Goal: Task Accomplishment & Management: Use online tool/utility

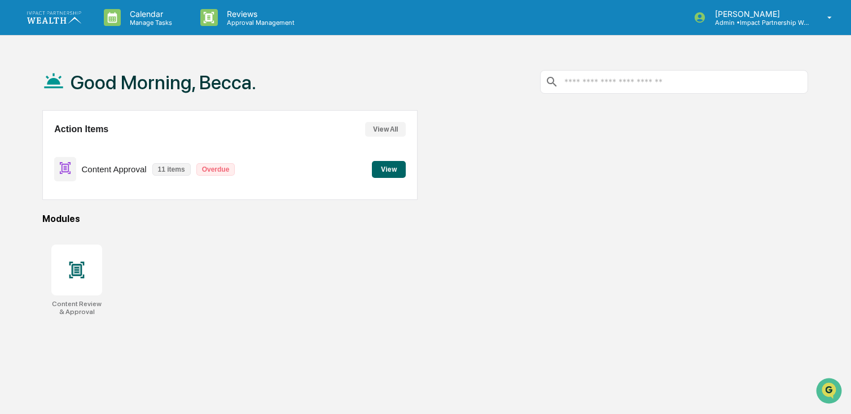
click at [386, 164] on button "View" at bounding box center [389, 169] width 34 height 17
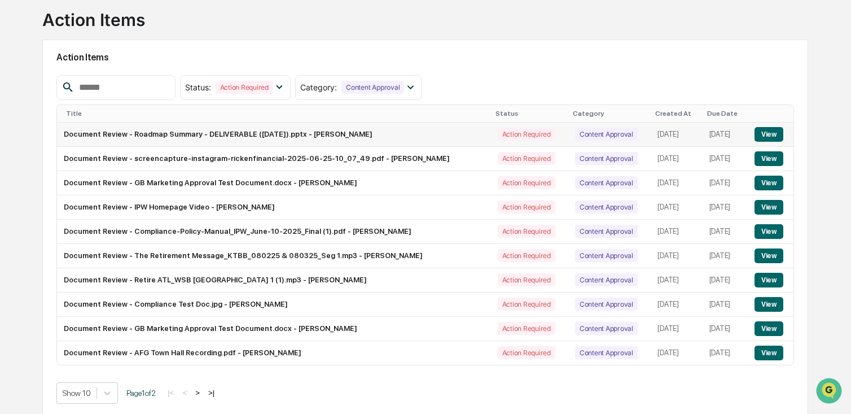
scroll to position [74, 0]
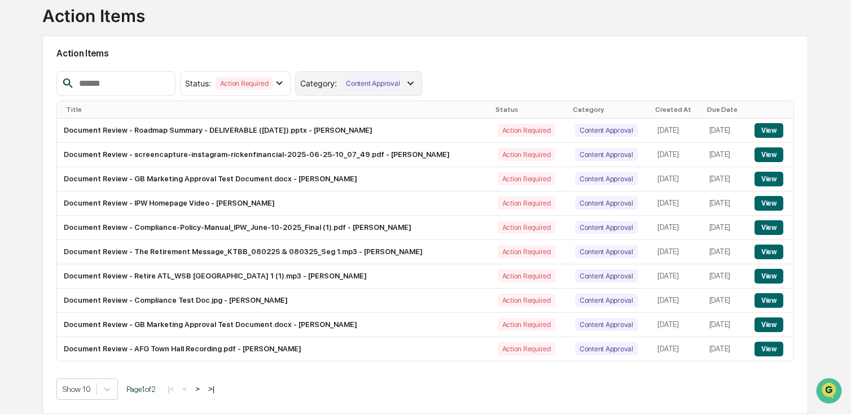
click at [404, 83] on div "Content Approval" at bounding box center [372, 83] width 63 height 13
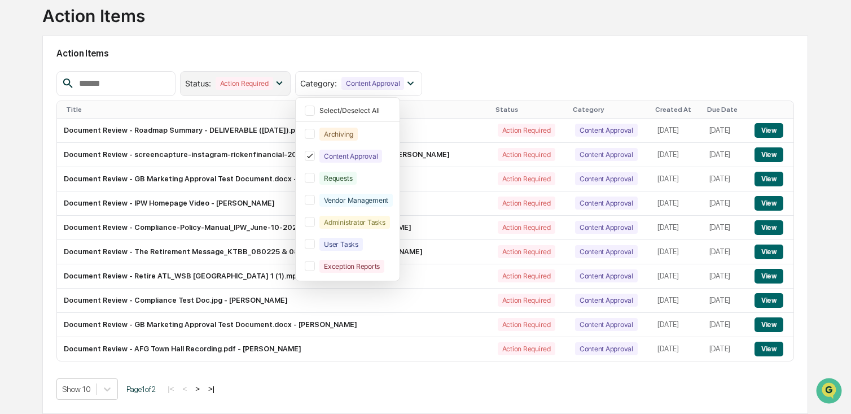
click at [286, 92] on div "Status : Action Required" at bounding box center [235, 83] width 111 height 25
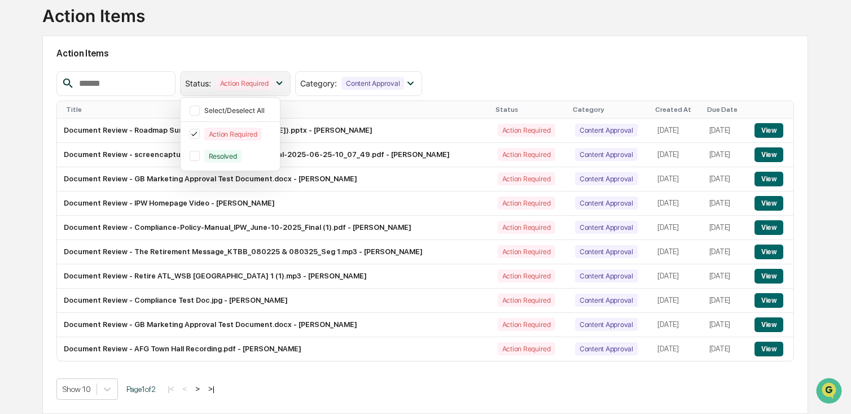
click at [286, 92] on div "Status : Action Required" at bounding box center [235, 83] width 111 height 25
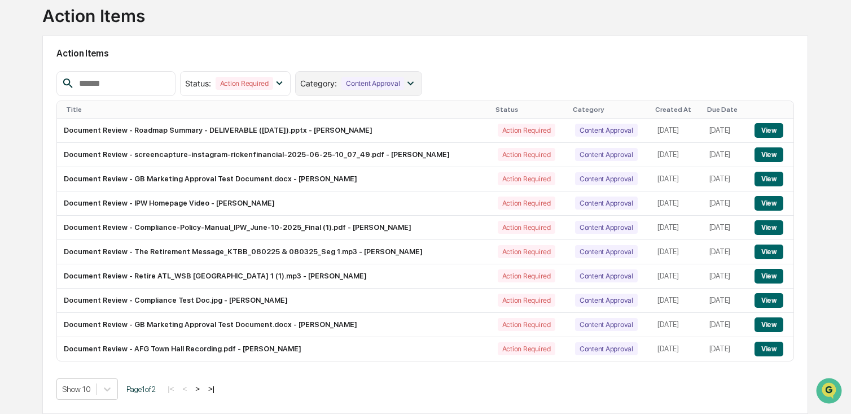
click at [393, 87] on div "Content Approval" at bounding box center [372, 83] width 63 height 13
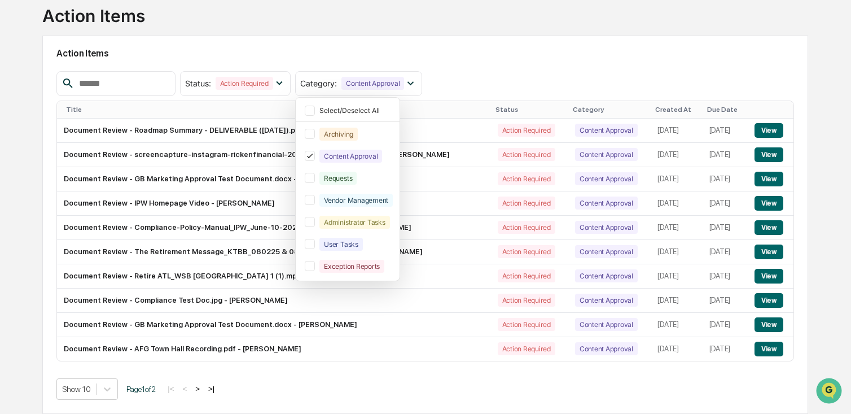
click at [463, 68] on div "Action Items Status : Action Required Select/Deselect All Action Required Resol…" at bounding box center [425, 225] width 766 height 378
